Goal: Information Seeking & Learning: Learn about a topic

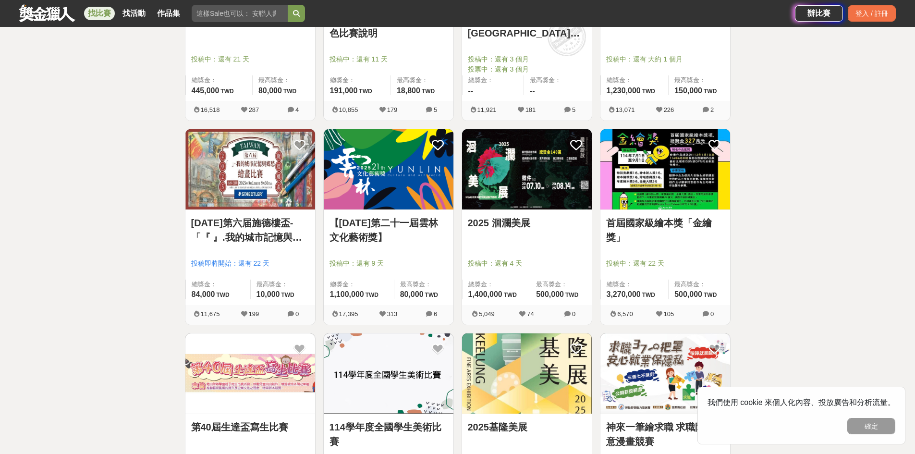
scroll to position [625, 0]
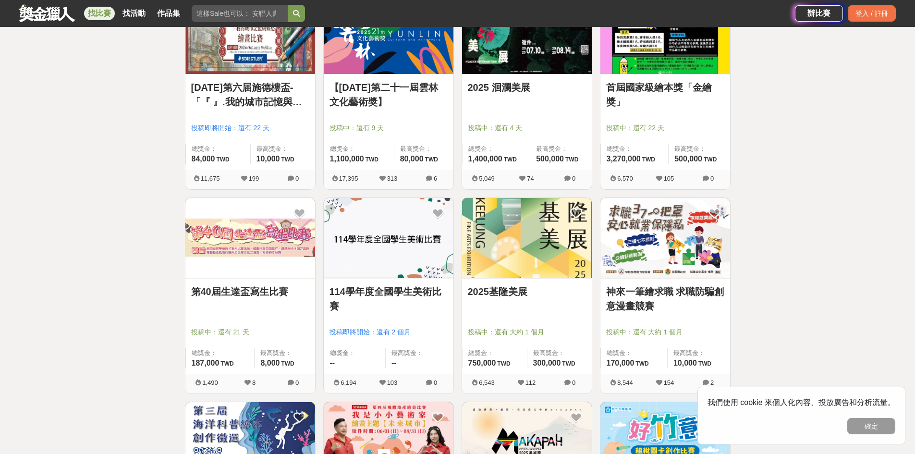
drag, startPoint x: 390, startPoint y: 280, endPoint x: 382, endPoint y: 259, distance: 22.7
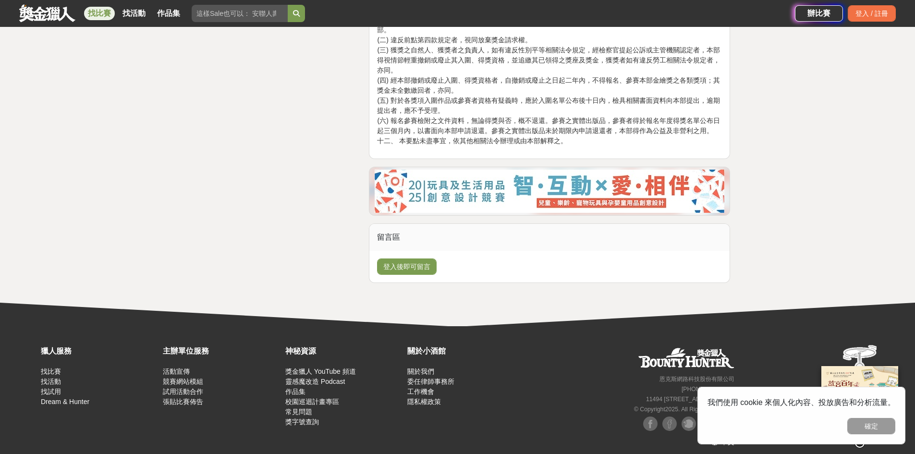
scroll to position [1813, 0]
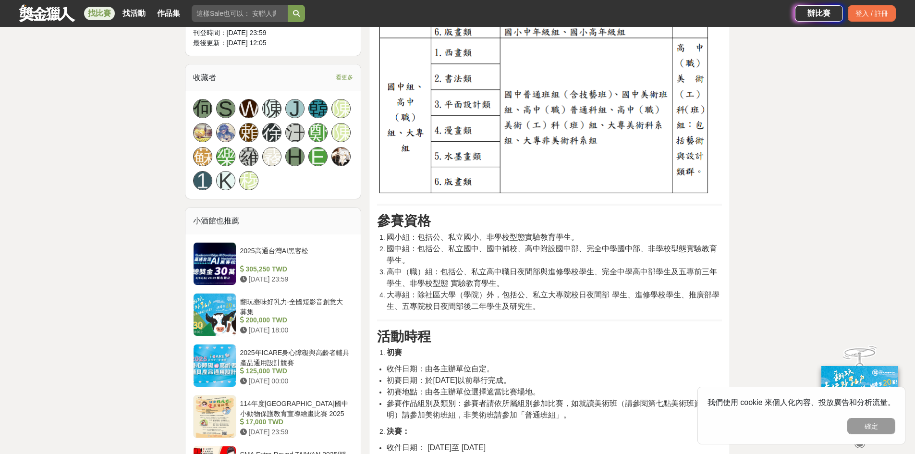
scroll to position [625, 0]
